Goal: Find contact information: Find contact information

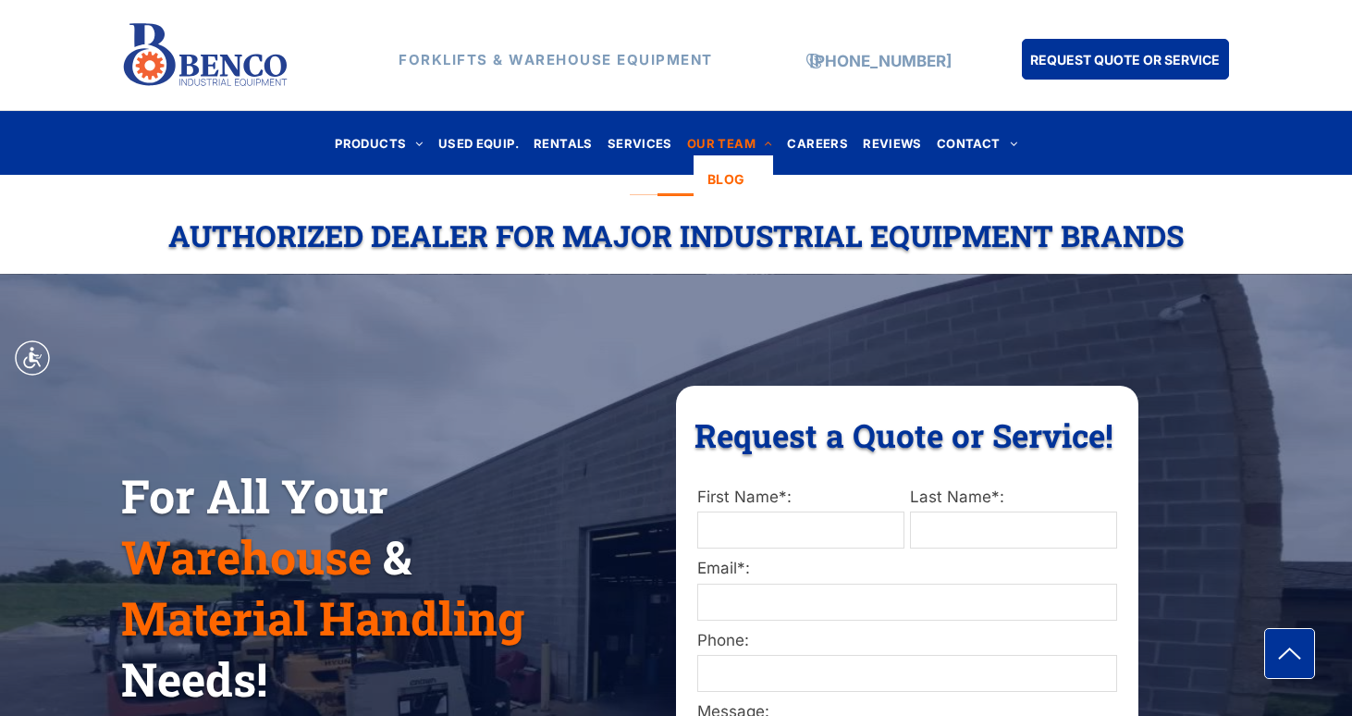
click at [735, 143] on span "OUR TEAM" at bounding box center [730, 142] width 86 height 25
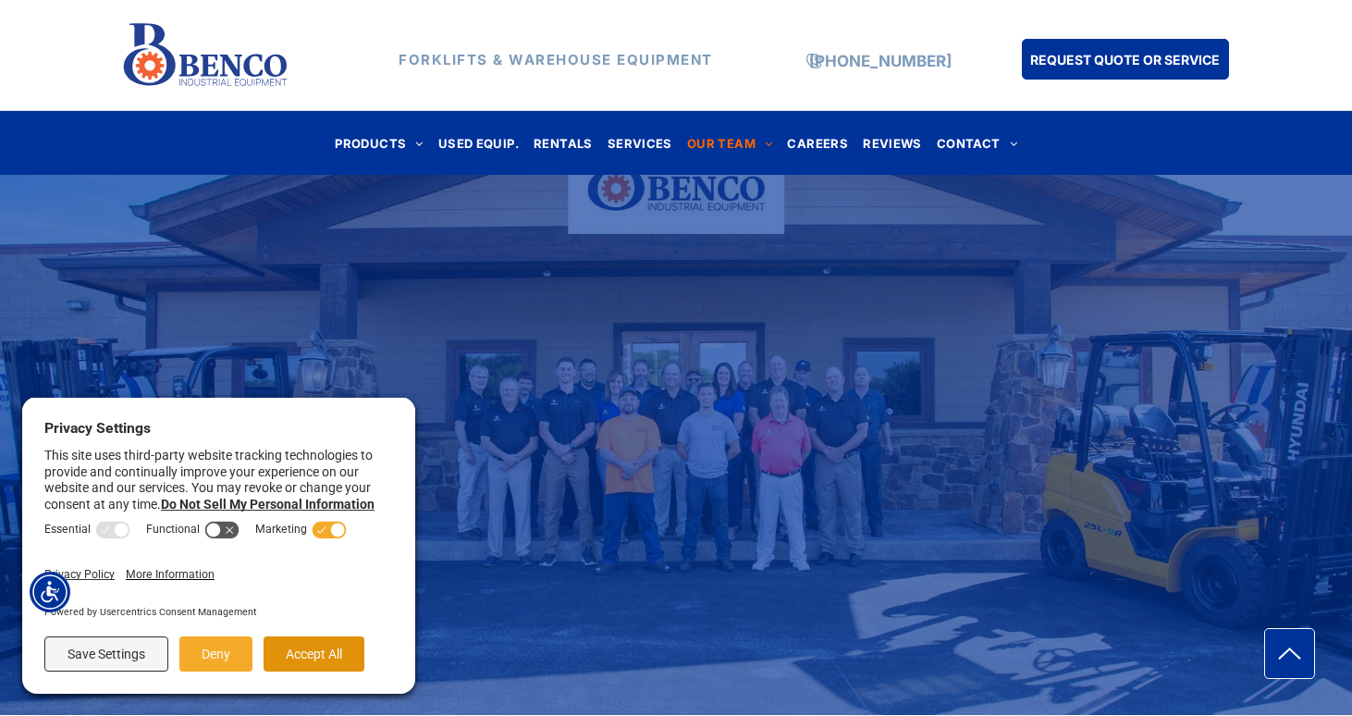
click at [328, 661] on button "Accept All" at bounding box center [314, 653] width 101 height 35
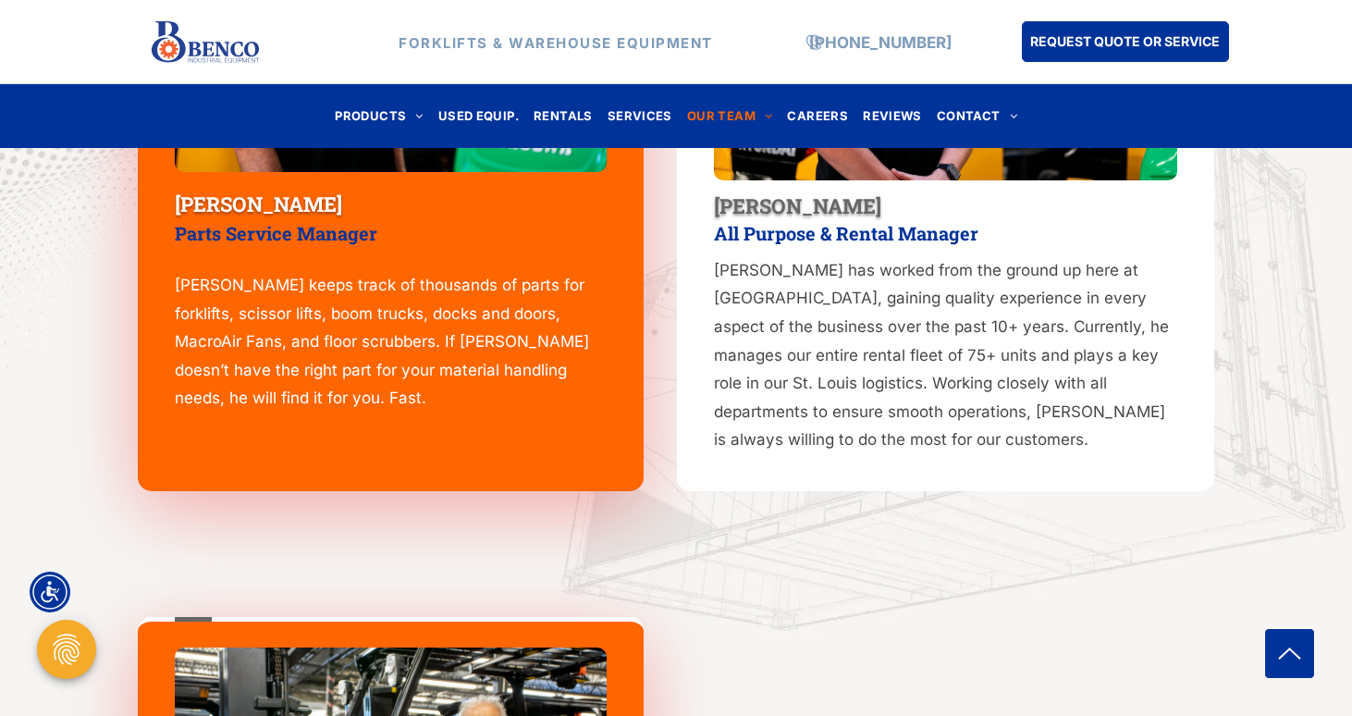
scroll to position [1633, 0]
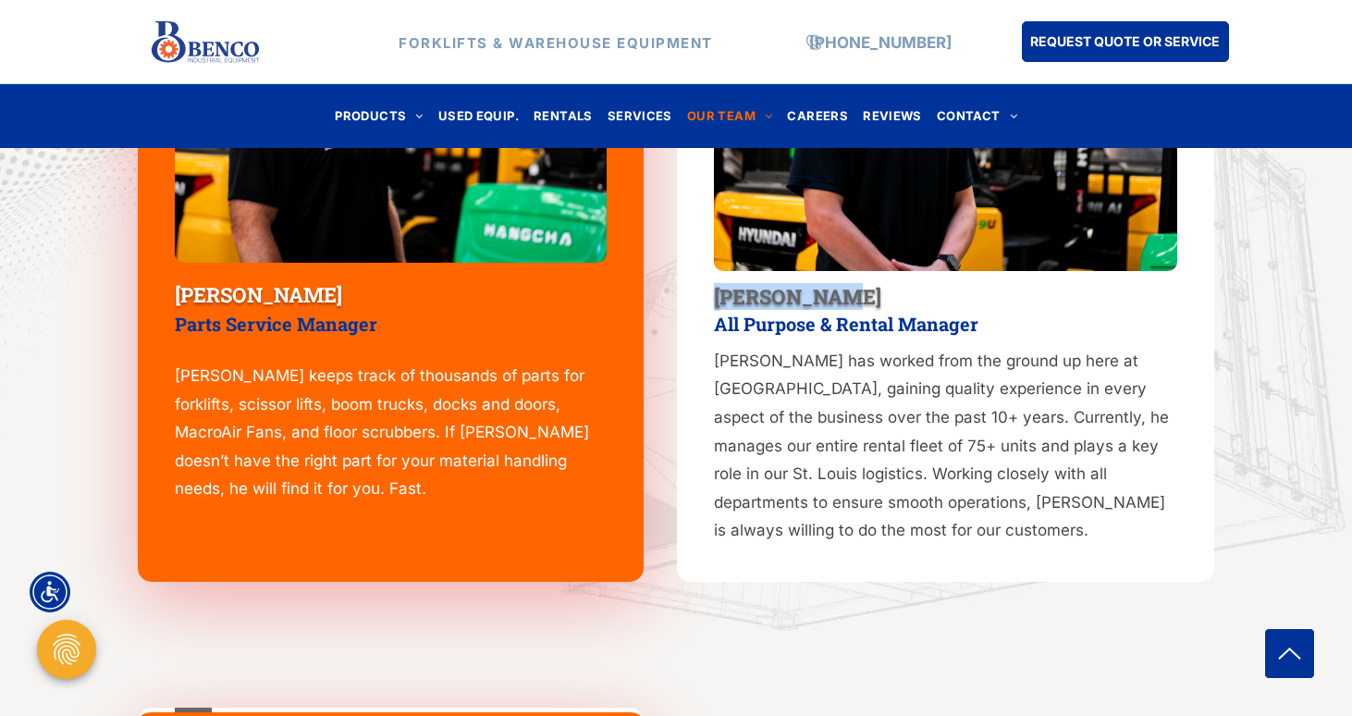
drag, startPoint x: 714, startPoint y: 299, endPoint x: 848, endPoint y: 292, distance: 134.3
click at [848, 292] on h4 "Luke Joslin" at bounding box center [945, 296] width 463 height 27
copy span "Luke Joslin"
